Goal: Transaction & Acquisition: Purchase product/service

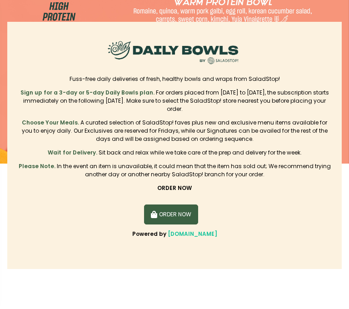
click at [178, 215] on button "ORDER NOW" at bounding box center [171, 214] width 55 height 20
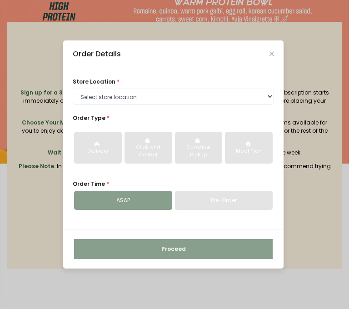
click at [108, 105] on div "store location * Select store location [GEOGRAPHIC_DATA] [PERSON_NAME][GEOGRAPH…" at bounding box center [173, 148] width 220 height 161
click at [114, 100] on select "Select store location [GEOGRAPHIC_DATA] [PERSON_NAME][GEOGRAPHIC_DATA] [GEOGRAP…" at bounding box center [173, 97] width 201 height 16
select select "6216e498a1873057bf703344"
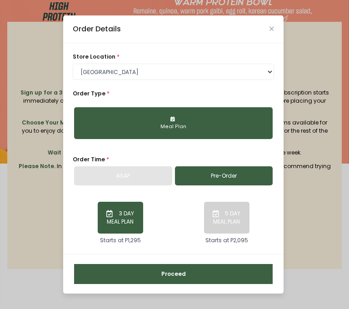
click at [171, 276] on button "Proceed" at bounding box center [173, 274] width 199 height 20
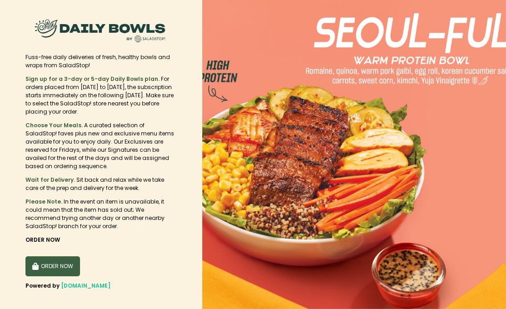
scroll to position [12, 0]
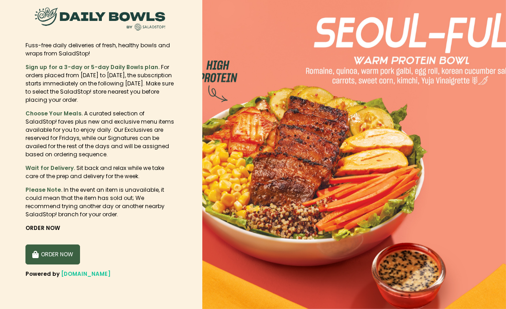
click at [45, 235] on section "Fuss-free daily deliveries of fresh, healthy bowls and wraps from SaladStop! Si…" at bounding box center [101, 148] width 202 height 321
click at [69, 257] on button "ORDER NOW" at bounding box center [52, 254] width 55 height 20
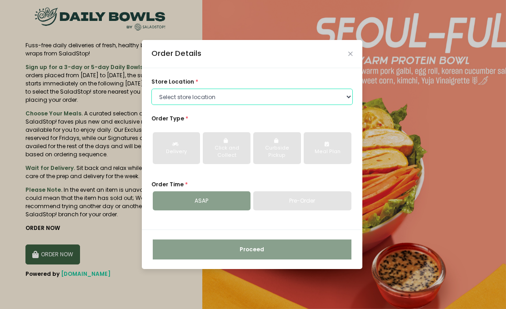
click at [227, 98] on select "Select store location [GEOGRAPHIC_DATA] [PERSON_NAME][GEOGRAPHIC_DATA] [GEOGRAP…" at bounding box center [251, 97] width 201 height 16
click at [233, 88] on div "store location * Select store location Central Square Salcedo Greenhills Aranet…" at bounding box center [251, 91] width 201 height 27
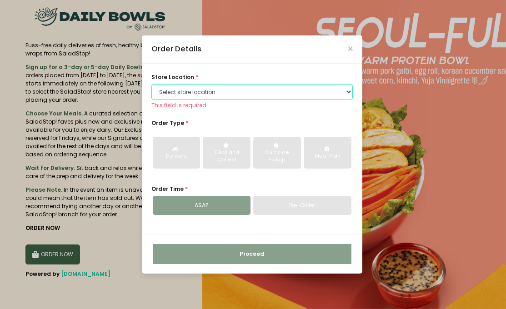
click at [234, 86] on select "Select store location [GEOGRAPHIC_DATA] [PERSON_NAME][GEOGRAPHIC_DATA] [GEOGRAP…" at bounding box center [251, 92] width 201 height 16
select select "6216e498a1873057bf703344"
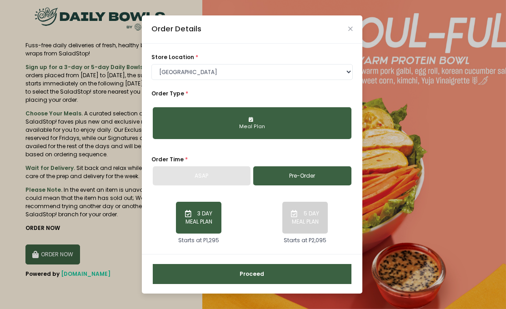
click at [225, 130] on div "Meal Plan" at bounding box center [252, 126] width 187 height 7
click at [252, 279] on button "Proceed" at bounding box center [252, 274] width 199 height 20
